Goal: Information Seeking & Learning: Learn about a topic

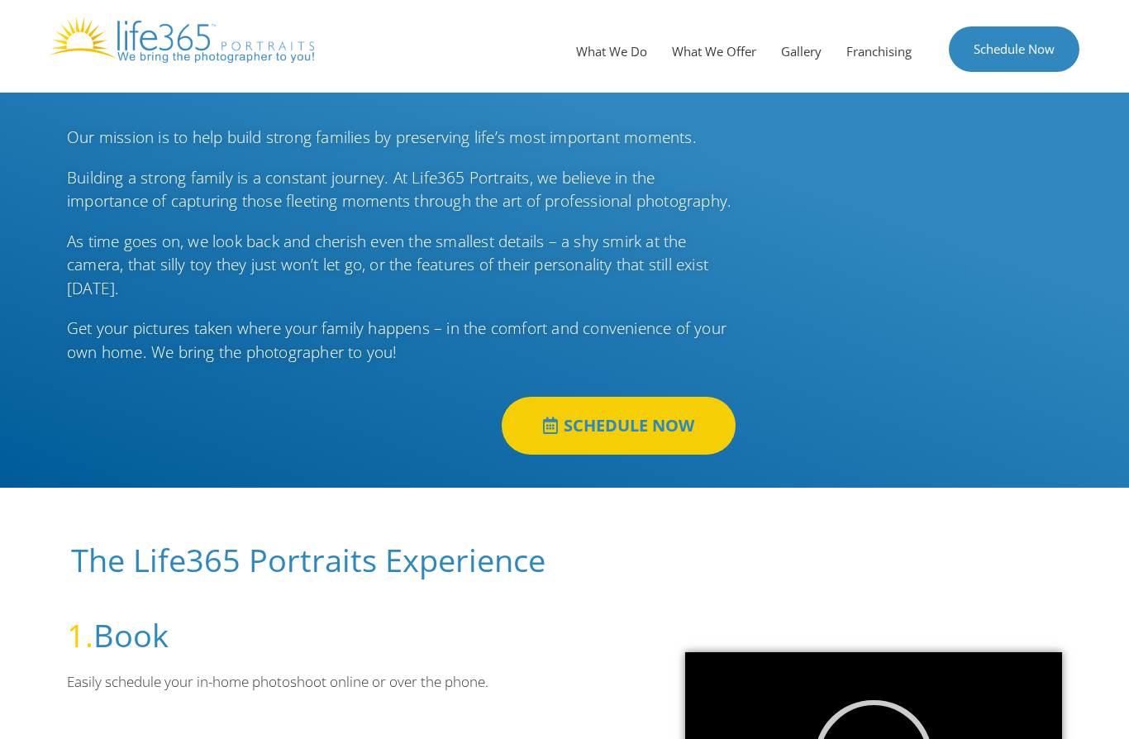
click at [645, 455] on link "SCHEDULE NOW" at bounding box center [619, 426] width 234 height 58
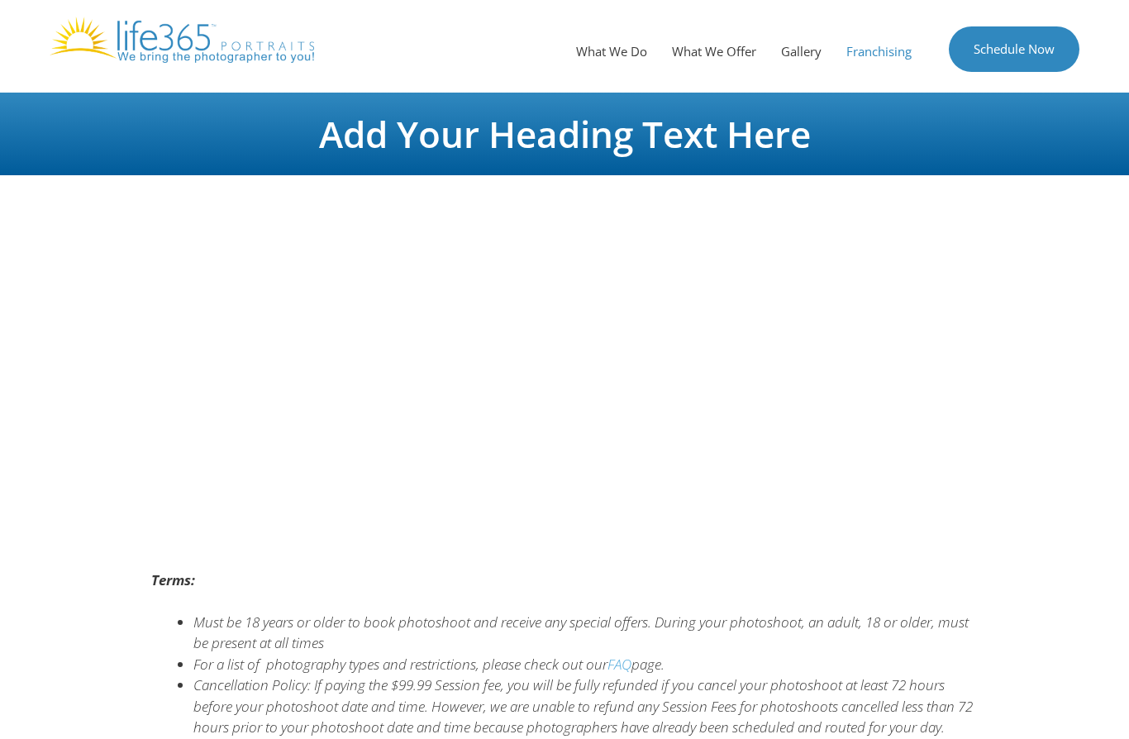
click at [884, 55] on link "Franchising" at bounding box center [879, 51] width 90 height 50
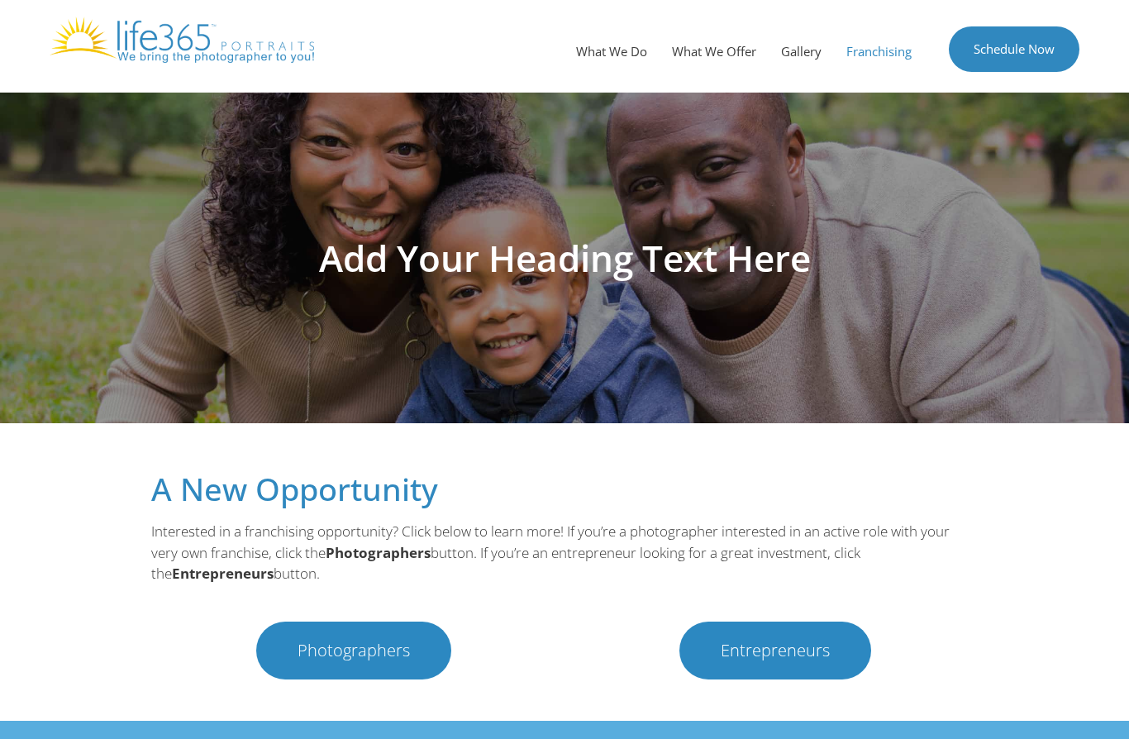
click at [336, 654] on span "Photographers" at bounding box center [354, 650] width 112 height 17
click at [365, 646] on span "Photographers" at bounding box center [354, 650] width 112 height 17
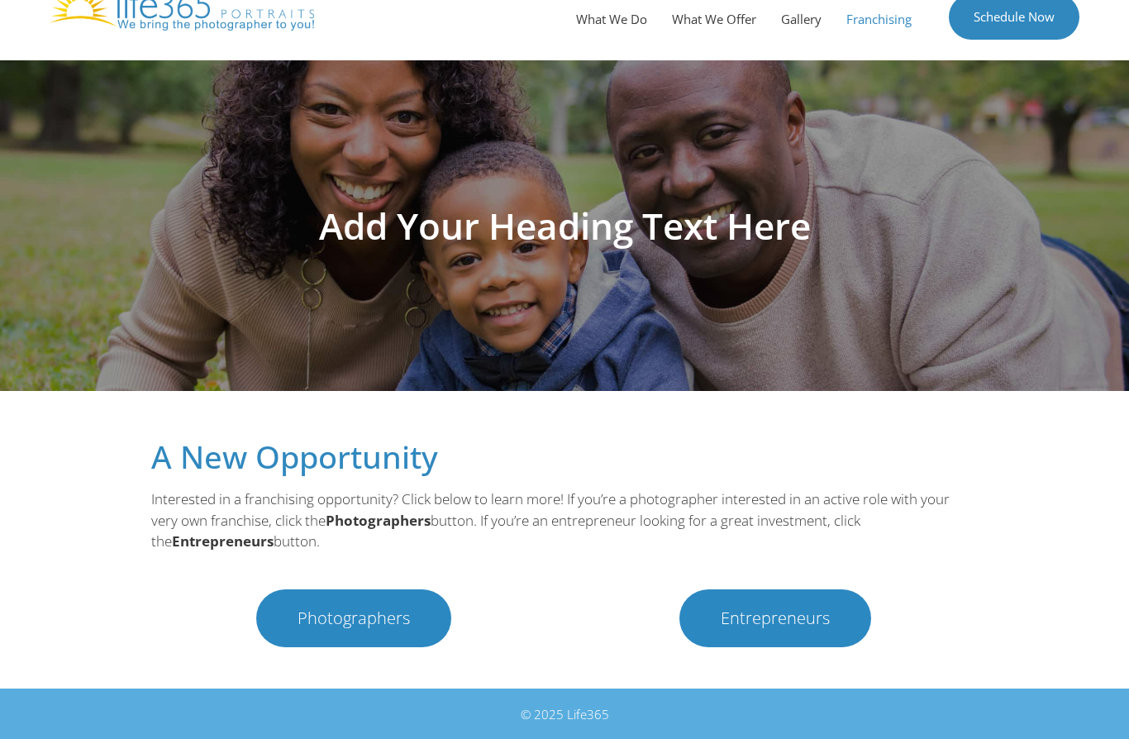
click at [366, 635] on link "Photographers" at bounding box center [353, 618] width 195 height 58
click at [368, 621] on span "Photographers" at bounding box center [354, 618] width 112 height 17
click at [801, 12] on link "Gallery" at bounding box center [801, 19] width 65 height 50
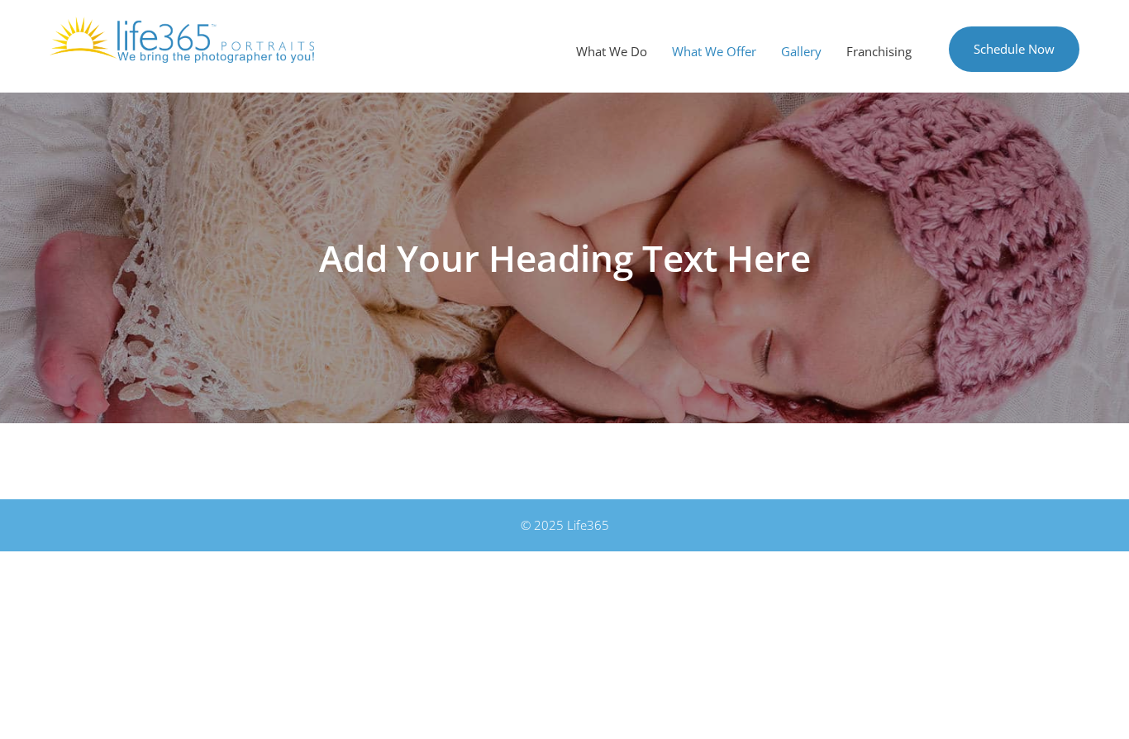
click at [706, 60] on link "What We Offer" at bounding box center [713, 51] width 109 height 50
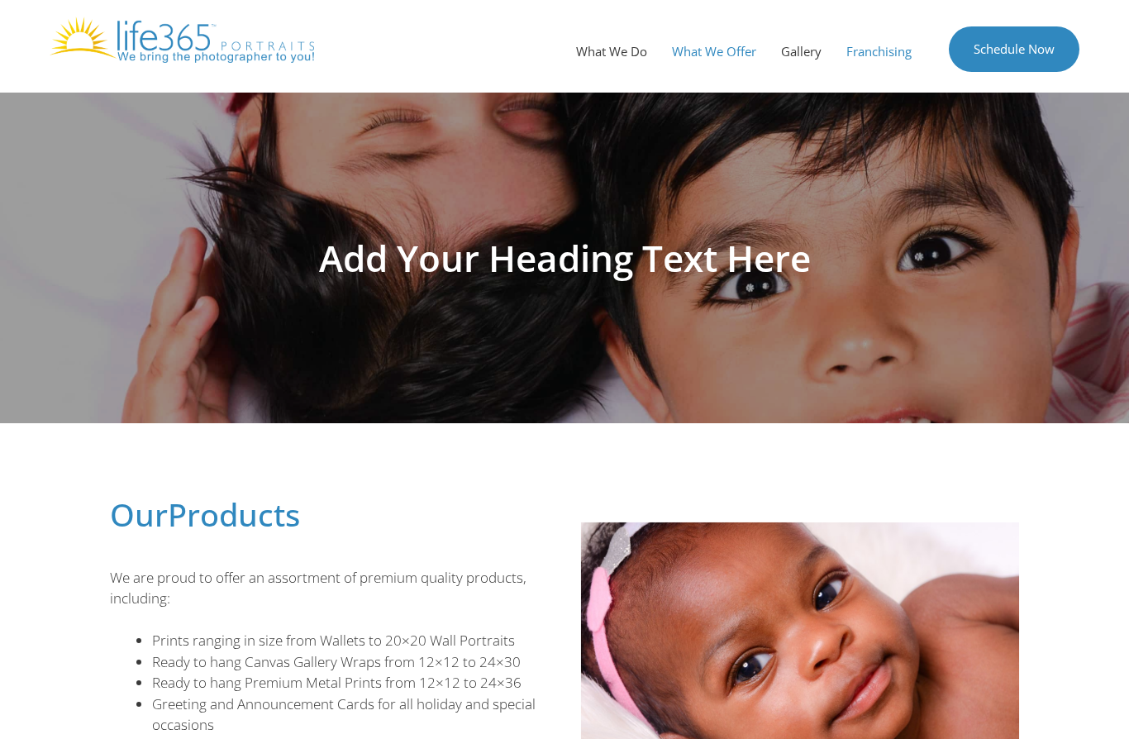
click at [888, 45] on link "Franchising" at bounding box center [879, 51] width 90 height 50
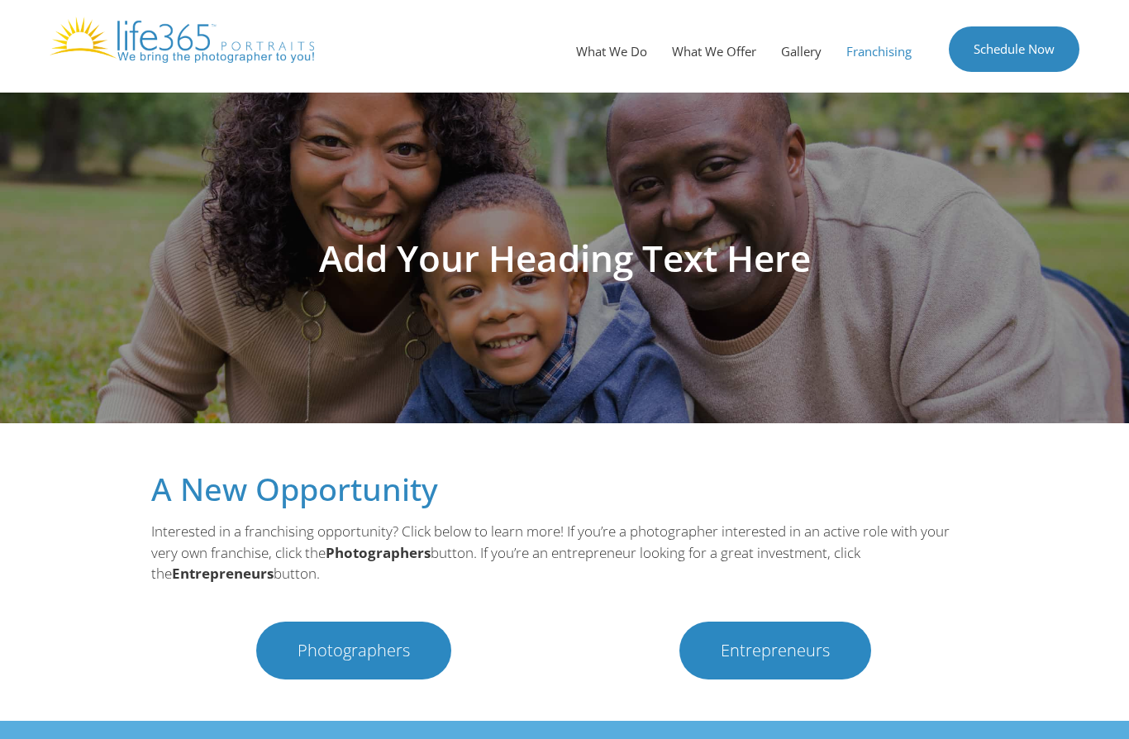
click at [337, 642] on span "Photographers" at bounding box center [354, 650] width 112 height 17
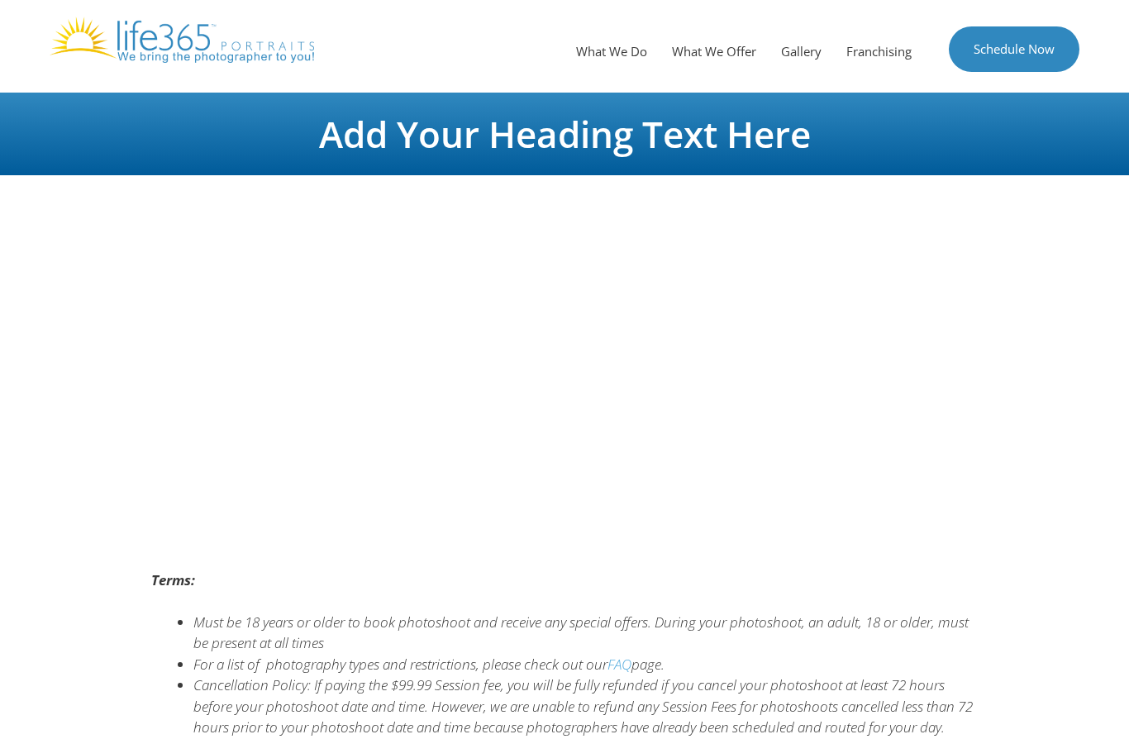
click at [303, 50] on img at bounding box center [182, 40] width 264 height 46
